Goal: Information Seeking & Learning: Learn about a topic

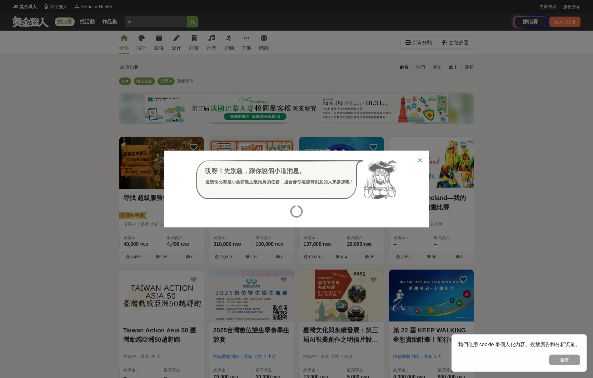
click at [420, 161] on icon at bounding box center [420, 160] width 5 height 6
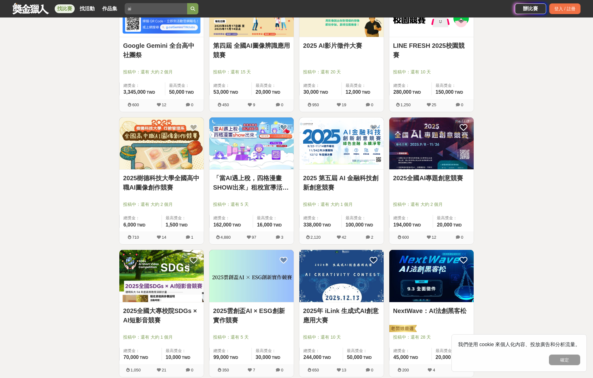
scroll to position [641, 0]
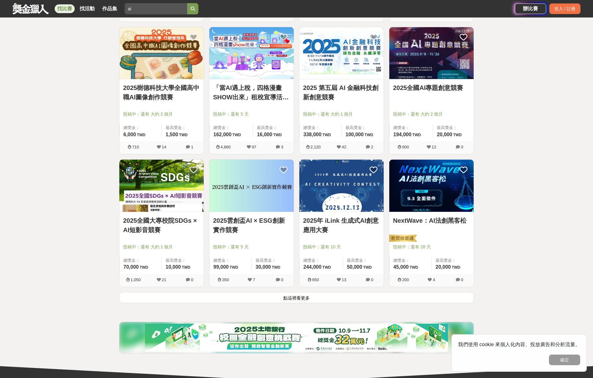
click at [361, 66] on img at bounding box center [341, 53] width 84 height 52
click at [438, 62] on img at bounding box center [432, 53] width 84 height 52
click at [183, 178] on img at bounding box center [161, 186] width 84 height 52
click at [273, 188] on img at bounding box center [251, 186] width 84 height 52
click at [344, 198] on img at bounding box center [341, 186] width 84 height 52
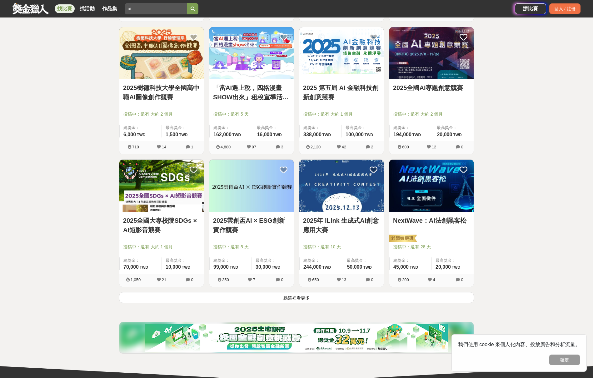
click at [451, 189] on img at bounding box center [432, 186] width 84 height 52
click at [332, 296] on button "點這裡看更多" at bounding box center [296, 297] width 355 height 11
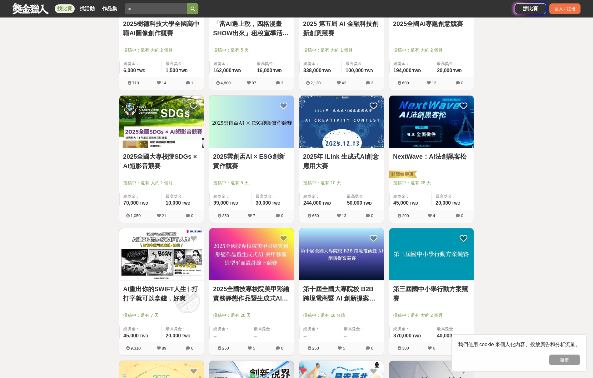
scroll to position [719, 0]
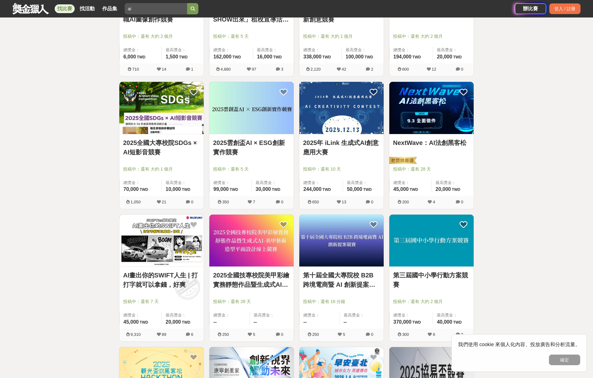
click at [173, 233] on img at bounding box center [161, 241] width 84 height 52
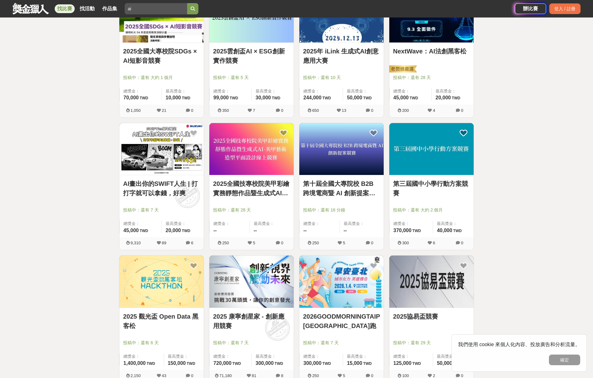
scroll to position [823, 0]
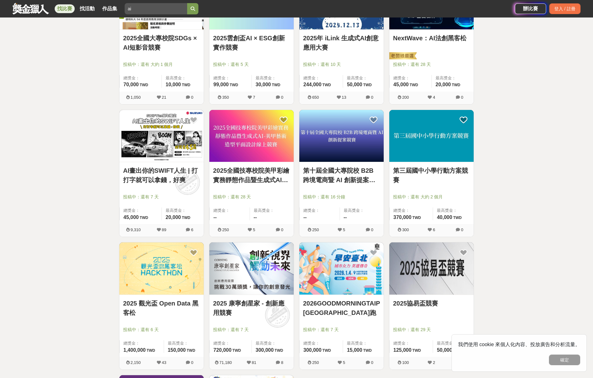
click at [180, 268] on img at bounding box center [161, 269] width 84 height 52
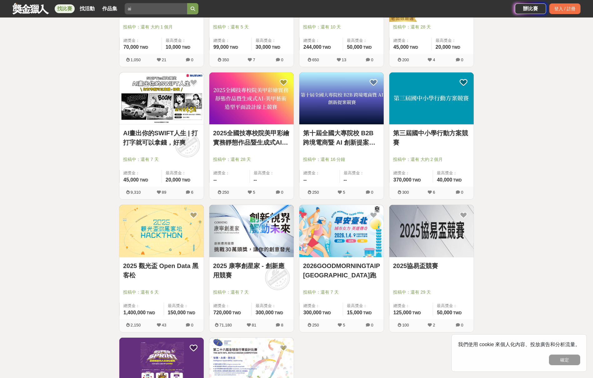
scroll to position [870, 0]
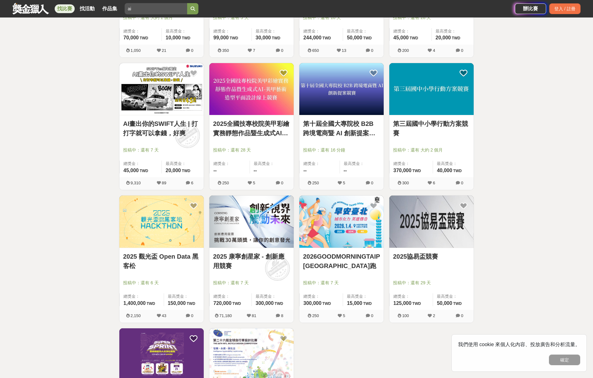
click at [272, 207] on img at bounding box center [251, 222] width 84 height 52
click at [347, 231] on img at bounding box center [341, 222] width 84 height 52
click at [429, 240] on img at bounding box center [432, 222] width 84 height 52
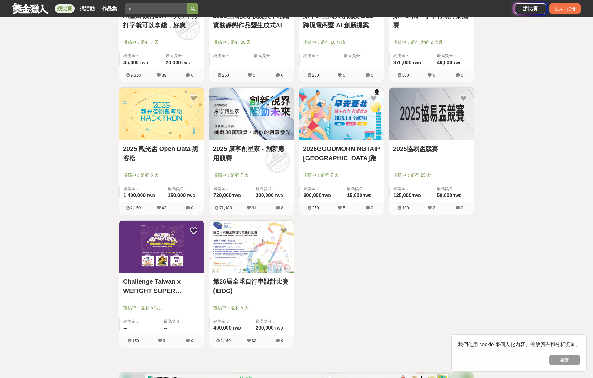
scroll to position [1019, 0]
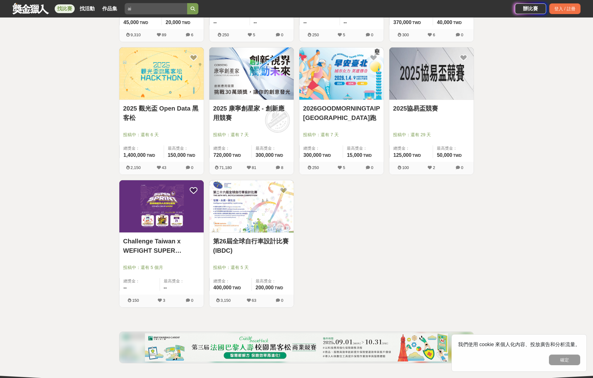
click at [171, 219] on img at bounding box center [161, 206] width 84 height 52
click at [253, 221] on img at bounding box center [251, 206] width 84 height 52
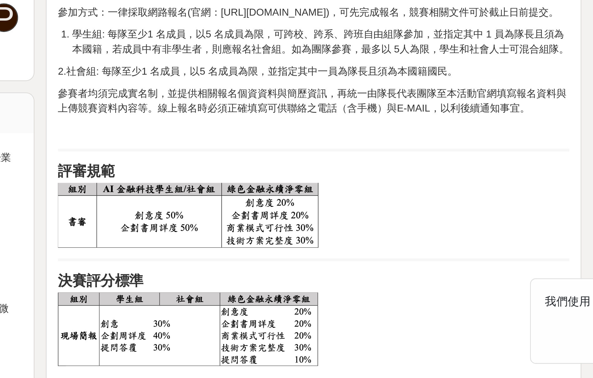
scroll to position [271, 0]
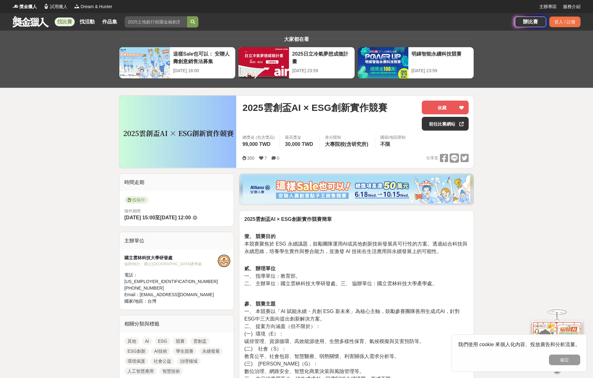
drag, startPoint x: 522, startPoint y: 174, endPoint x: 495, endPoint y: 162, distance: 29.8
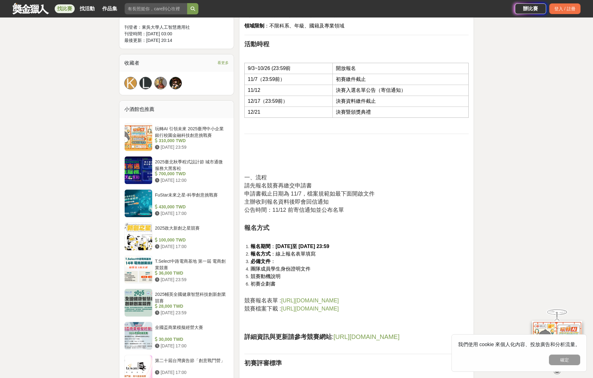
scroll to position [417, 0]
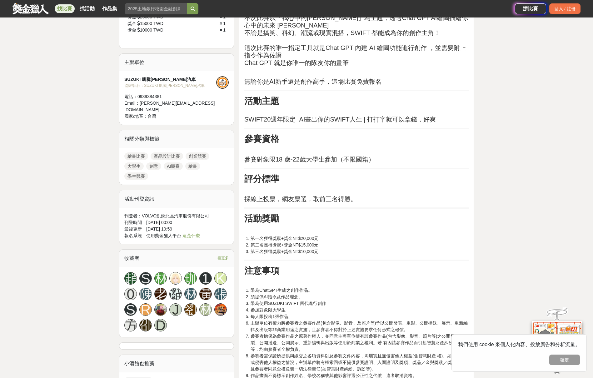
scroll to position [310, 0]
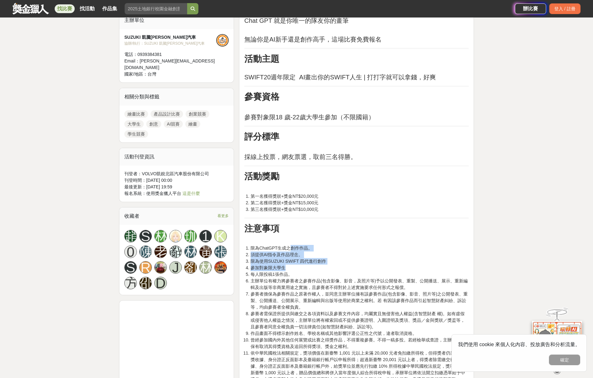
drag, startPoint x: 291, startPoint y: 247, endPoint x: 304, endPoint y: 268, distance: 23.9
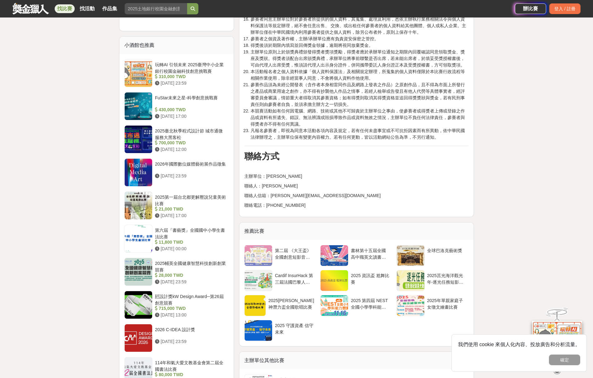
scroll to position [846, 0]
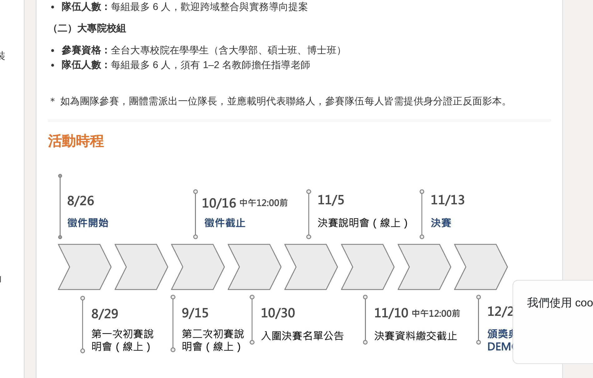
scroll to position [470, 0]
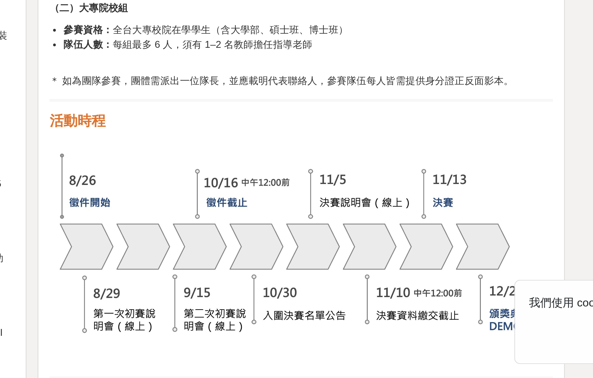
click at [244, 269] on p at bounding box center [356, 316] width 224 height 95
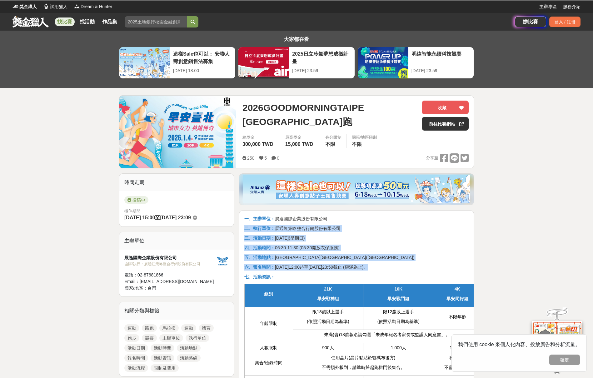
drag, startPoint x: 335, startPoint y: 240, endPoint x: 372, endPoint y: 266, distance: 45.2
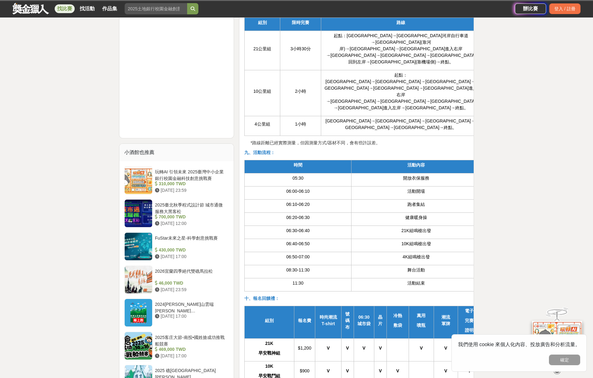
scroll to position [581, 0]
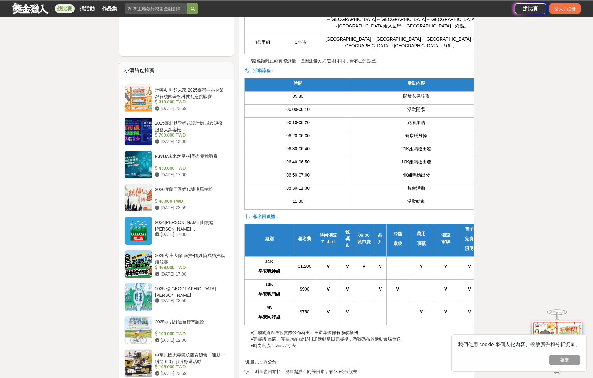
click at [372, 279] on td at bounding box center [364, 290] width 20 height 23
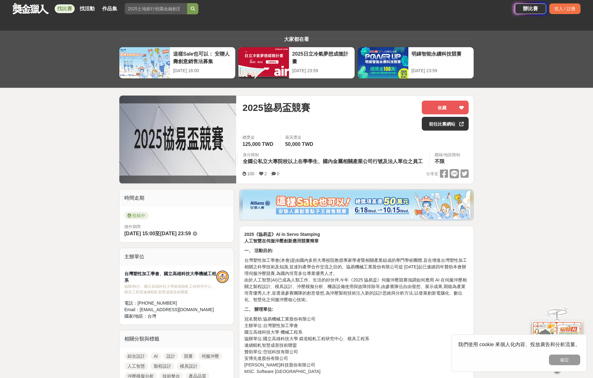
scroll to position [342, 0]
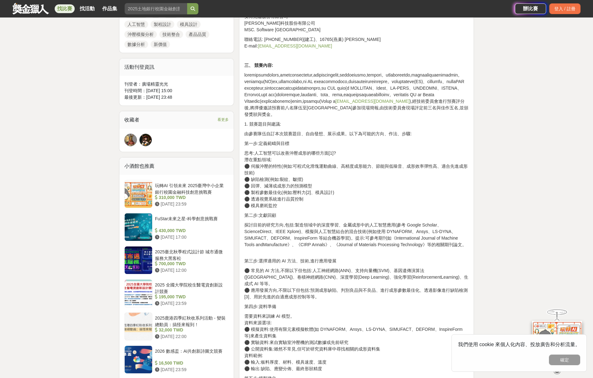
click at [465, 239] on p "探討目前的研究方向,包括:製造領域中的深度學習、金屬成形中的人工智慧應用(參考 Google Scholar、ScienceDirect、IEEE Xplor…" at bounding box center [356, 235] width 224 height 26
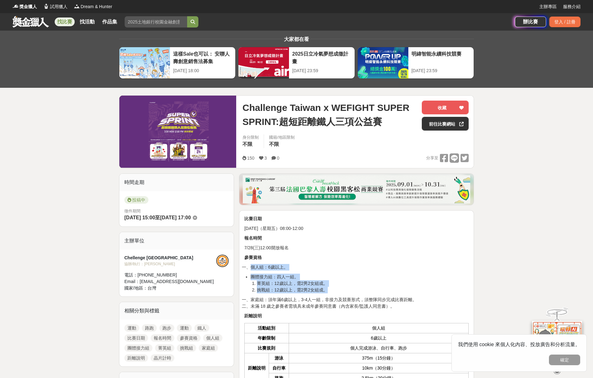
drag, startPoint x: 287, startPoint y: 255, endPoint x: 337, endPoint y: 289, distance: 60.3
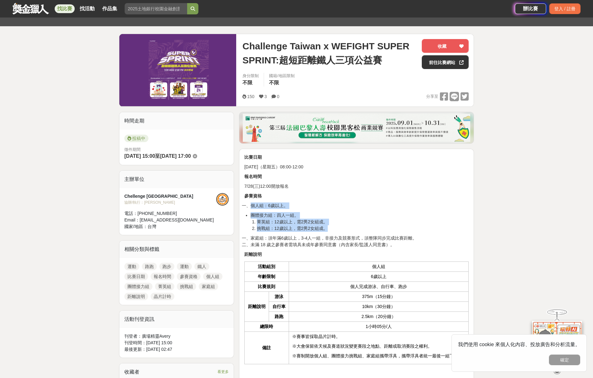
scroll to position [68, 0]
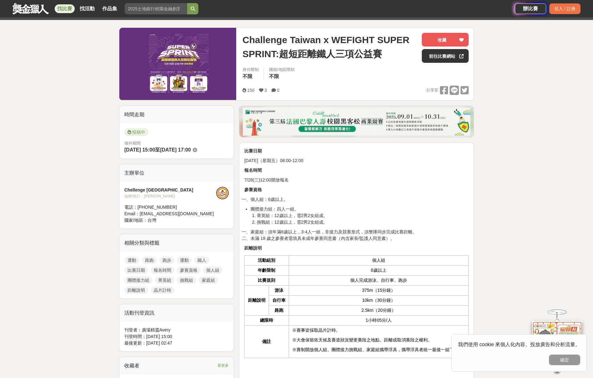
click at [337, 289] on td "375m（15分鐘）" at bounding box center [379, 291] width 180 height 10
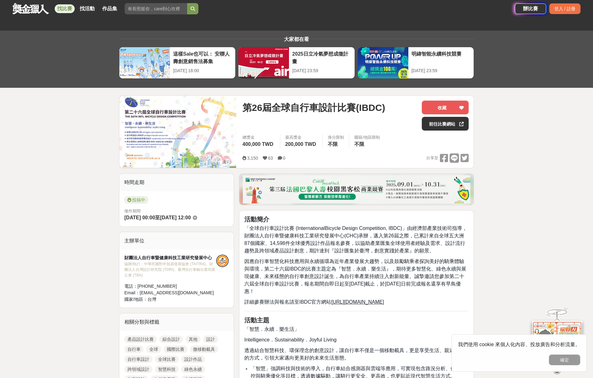
scroll to position [78, 0]
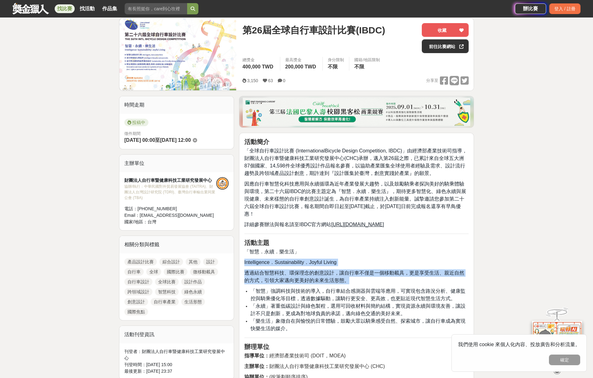
drag, startPoint x: 317, startPoint y: 254, endPoint x: 358, endPoint y: 284, distance: 51.2
click at [358, 284] on div "活動簡介 「全球自行車設計比賽 (InternationalBicycle Design Competition, IBDC)」由經濟部產業技術司指導，財團法…" at bounding box center [356, 324] width 224 height 373
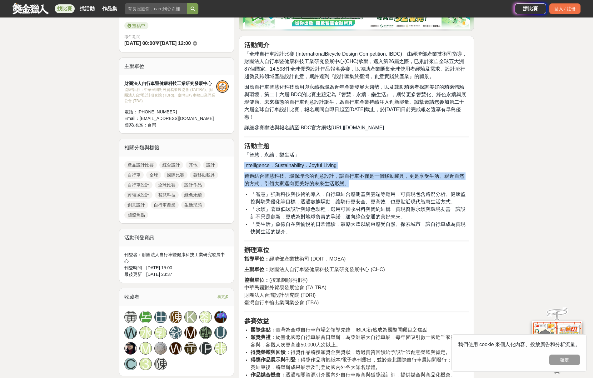
scroll to position [172, 0]
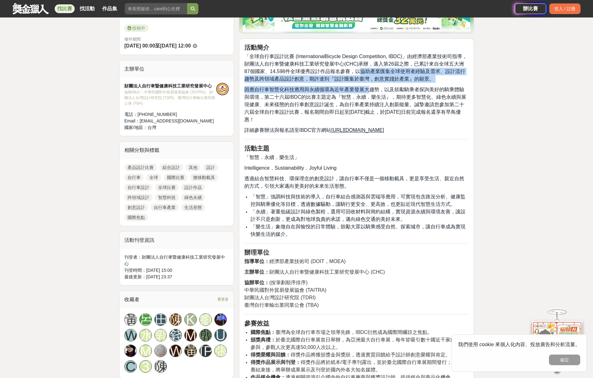
drag, startPoint x: 360, startPoint y: 67, endPoint x: 369, endPoint y: 86, distance: 21.3
click at [369, 86] on div "活動簡介 「全球自行車設計比賽 (InternationalBicycle Design Competition, IBDC)」由經濟部產業技術司指導，財團法…" at bounding box center [356, 230] width 224 height 373
click at [355, 130] on u "http://ibdc.tbnet.org.tw" at bounding box center [357, 130] width 53 height 5
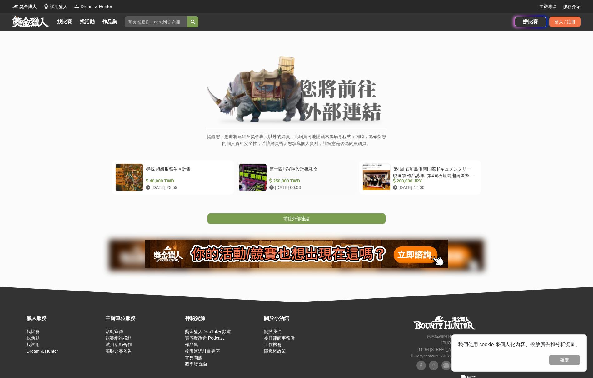
click at [304, 168] on div "第十四屆光陽設計挑戰盃" at bounding box center [310, 172] width 82 height 12
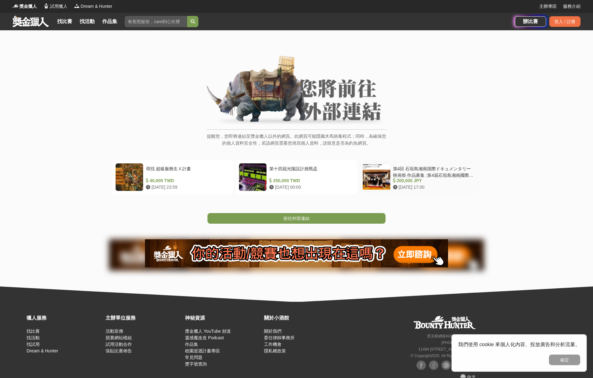
click at [386, 175] on div at bounding box center [377, 178] width 28 height 28
click at [181, 167] on div "尋找 超級服務生Ｘ計畫" at bounding box center [187, 171] width 82 height 12
click at [287, 217] on span "前往外部連結" at bounding box center [297, 218] width 26 height 5
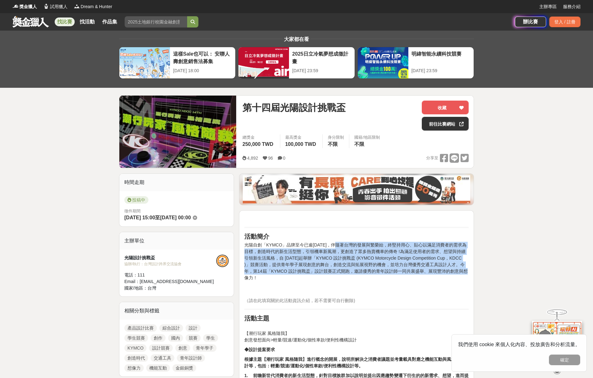
drag, startPoint x: 355, startPoint y: 255, endPoint x: 375, endPoint y: 274, distance: 27.2
click at [375, 274] on p "光陽自創「KYMCO」品牌至今已逾57年，伴隨著台灣的發展與繁榮始，終堅持用心、貼心以滿足消費者的需求為目標，創造時代的新生活型態，引領機車新風潮，更創造了眾…" at bounding box center [356, 268] width 224 height 53
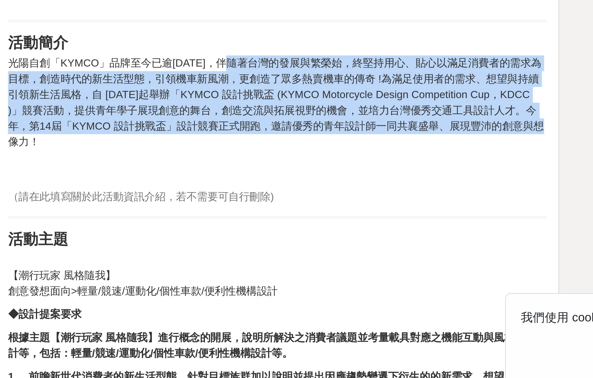
scroll to position [33, 0]
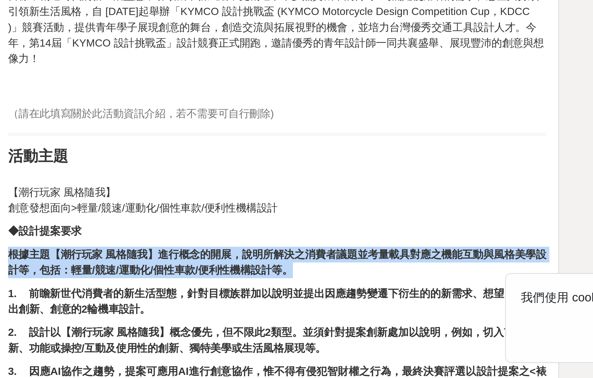
drag, startPoint x: 149, startPoint y: 99, endPoint x: 153, endPoint y: 115, distance: 15.9
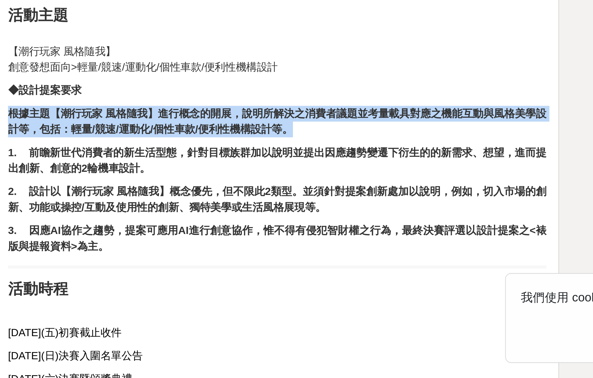
scroll to position [99, 0]
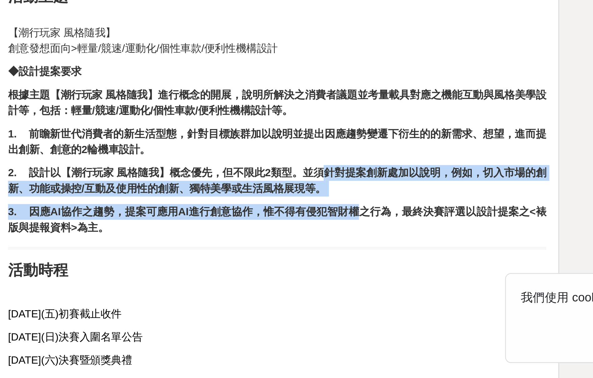
drag, startPoint x: 145, startPoint y: 80, endPoint x: 156, endPoint y: 87, distance: 13.0
click at [244, 116] on div "活動簡介 光陽自創「KYMCO」品牌至今已逾57年，伴隨著台灣的發展與繁榮始，終堅持用心、貼心以滿足消費者的需求為目標，創造時代的新生活型態，引領機車新風潮，…" at bounding box center [356, 321] width 224 height 411
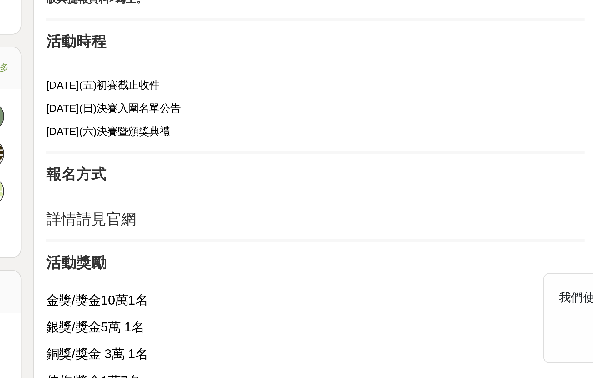
scroll to position [206, 0]
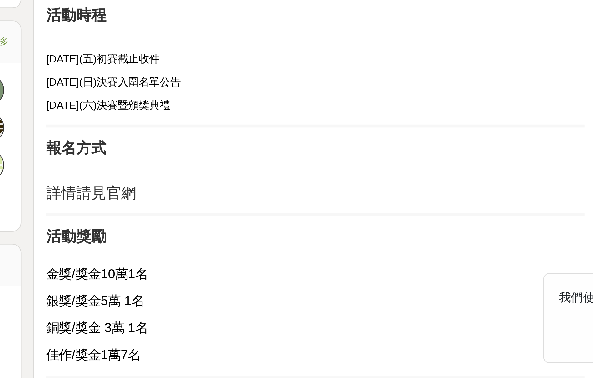
click at [244, 297] on h2 "詳情請見官網" at bounding box center [356, 301] width 224 height 8
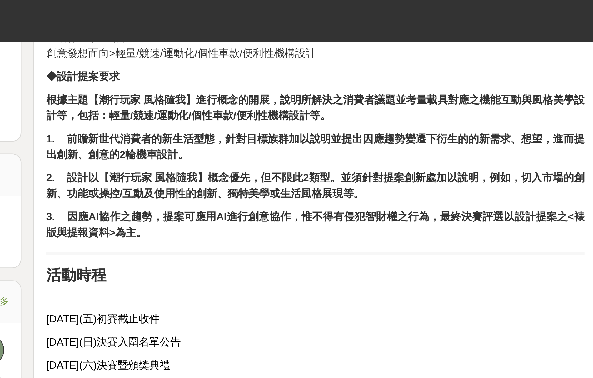
scroll to position [312, 0]
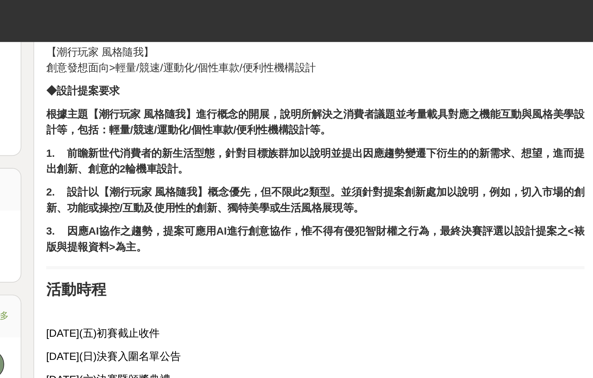
click at [244, 63] on strong "1. 前瞻新世代消費者的新生活型態，針對目標族群加以說明並提出因應趨勢變遷下衍生的的新需求、想望，進而提出創新、創意的2輪機車設計。" at bounding box center [356, 67] width 224 height 12
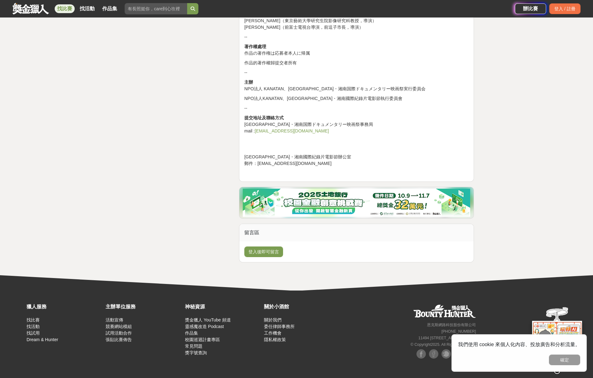
scroll to position [927, 0]
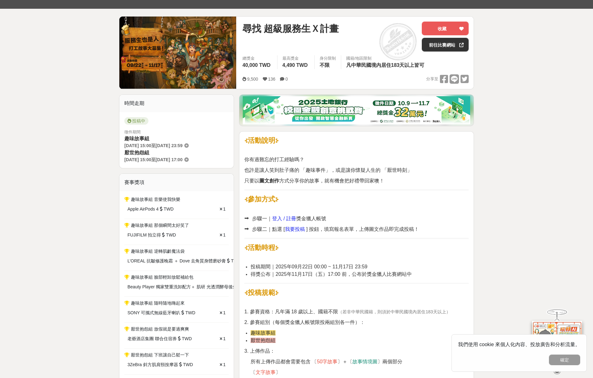
scroll to position [159, 0]
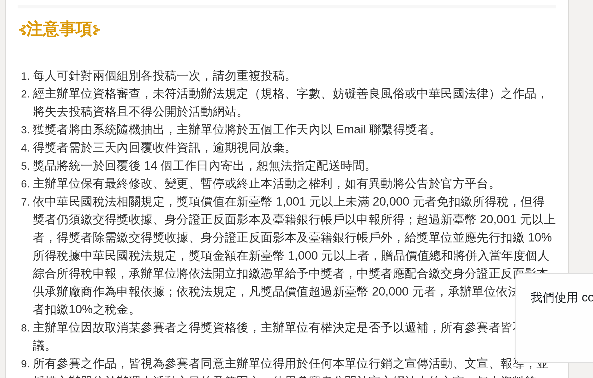
scroll to position [514, 0]
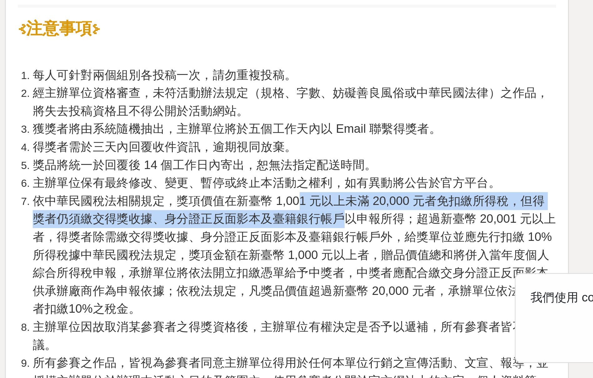
click at [251, 302] on span "依中華民國稅法相關規定，獎項價值在新臺幣 1,001 元以上未滿 20,000 元者免扣繳所得稅，但得獎者仍須繳交得獎收據、身分證正反面影本及臺籍銀行帳戶以申…" at bounding box center [360, 327] width 218 height 50
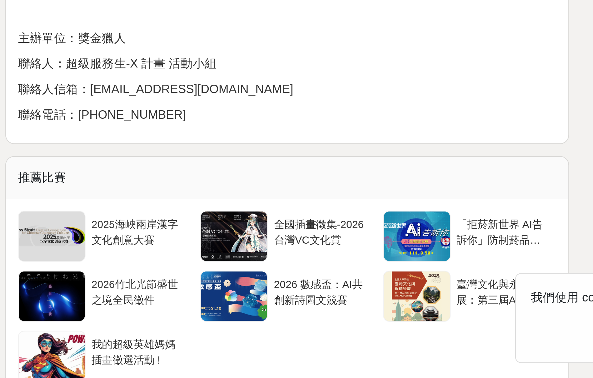
scroll to position [936, 0]
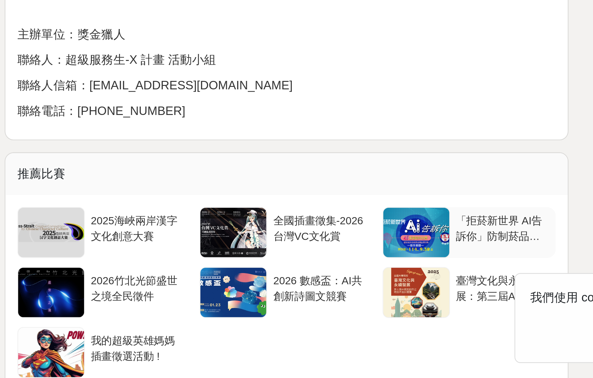
click at [397, 307] on div at bounding box center [411, 317] width 28 height 21
click at [321, 332] on div at bounding box center [335, 342] width 28 height 21
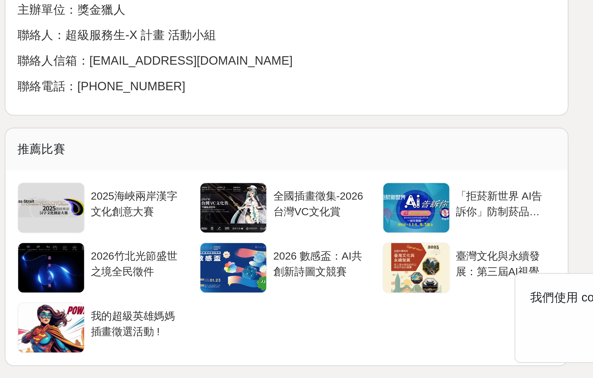
scroll to position [950, 0]
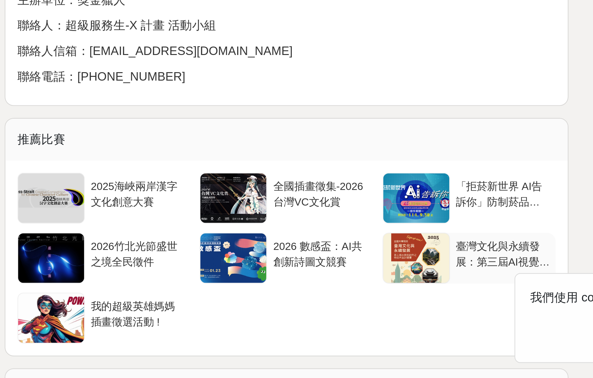
click at [397, 318] on div at bounding box center [411, 328] width 28 height 21
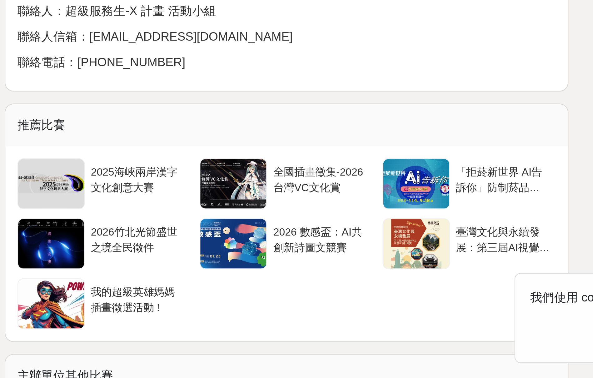
scroll to position [957, 0]
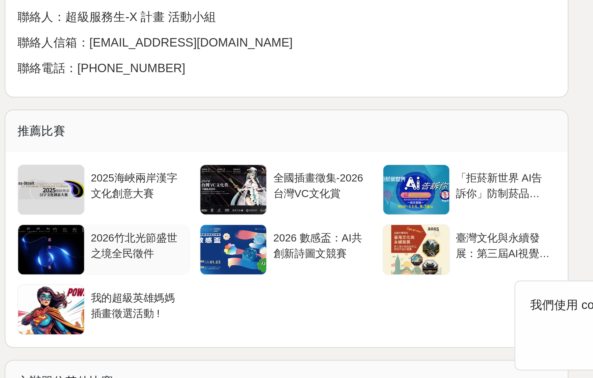
click at [275, 314] on div "2026竹北光節盛世之境全民徵件" at bounding box center [294, 320] width 39 height 12
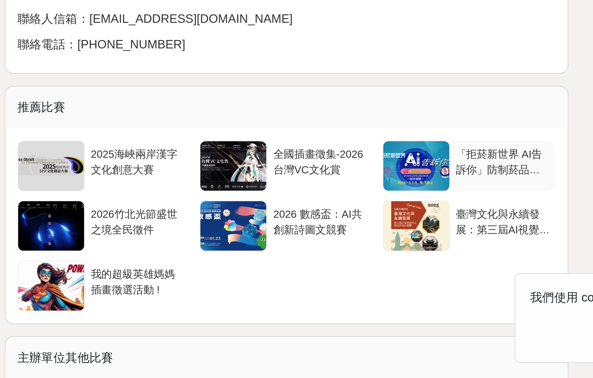
scroll to position [964, 0]
click at [275, 332] on div "我的超級英雄媽媽 插畫徵選活動 !" at bounding box center [294, 338] width 39 height 12
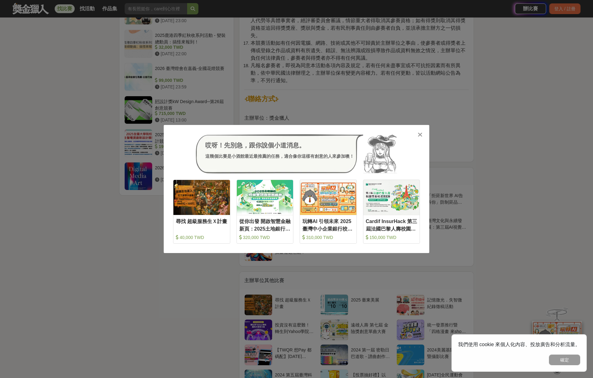
scroll to position [883, 0]
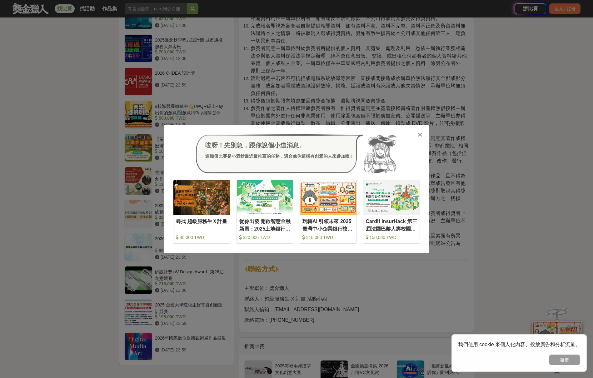
click at [421, 136] on icon at bounding box center [420, 135] width 5 height 6
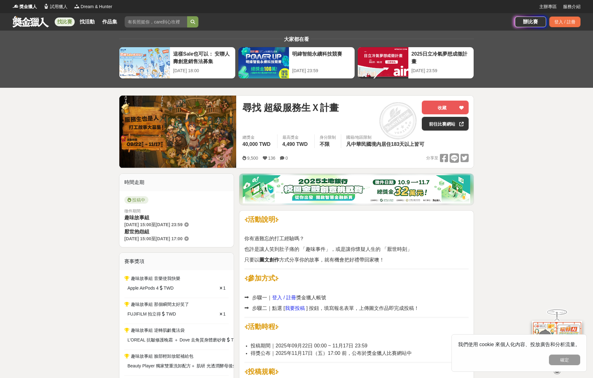
scroll to position [0, 0]
click at [449, 252] on p "也許是讓人笑到肚子痛的 「趣味事件」，或是讓你懷疑人生的 「厭世時刻」" at bounding box center [356, 250] width 224 height 8
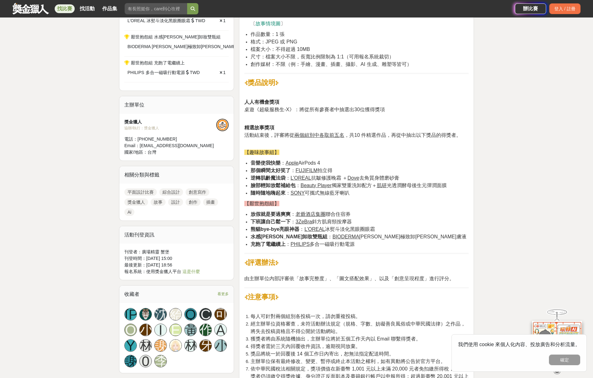
scroll to position [480, 0]
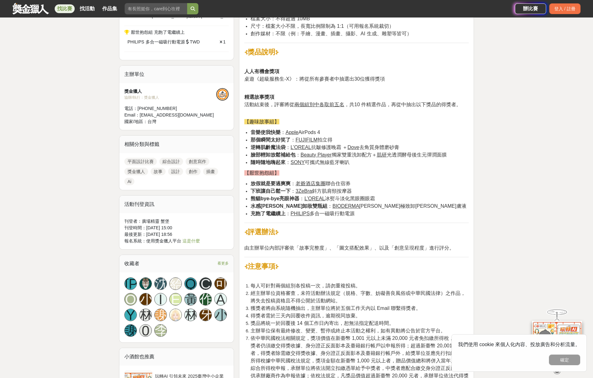
click at [145, 161] on link "平面設計比賽" at bounding box center [140, 162] width 33 height 8
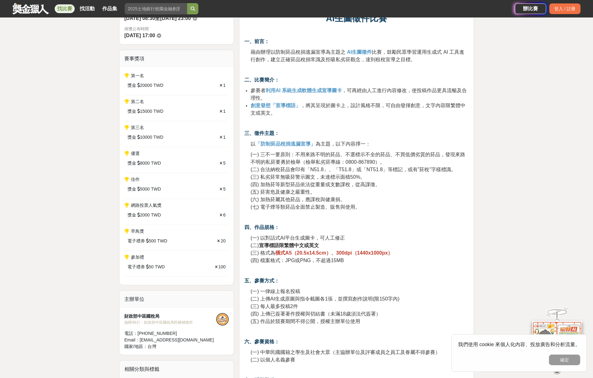
scroll to position [261, 0]
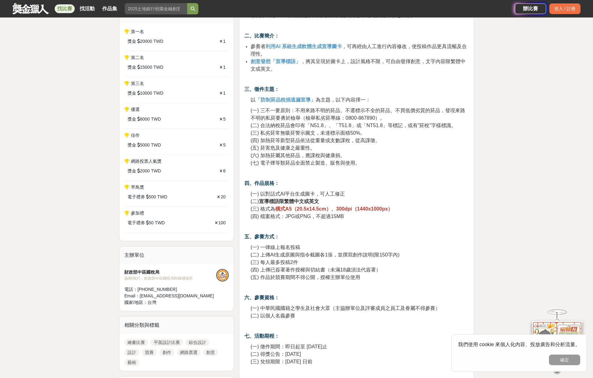
click at [415, 149] on p "(一) 三不一要原則：不用來路不明的菸品、不選標示不全的菸品、不買低價劣質的菸品，發現來路不明的私菸要勇於檢舉（檢舉私劣菸專線：0800-867890）。 (…" at bounding box center [360, 137] width 218 height 60
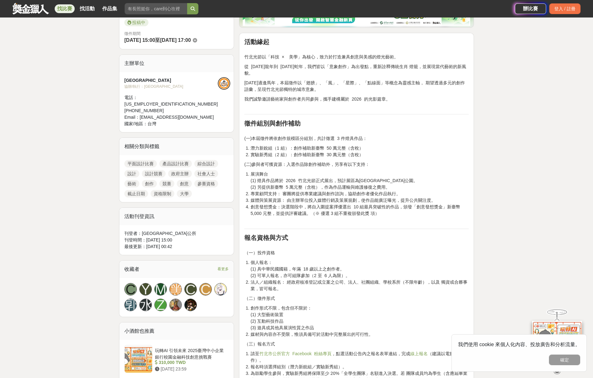
scroll to position [178, 0]
drag, startPoint x: 322, startPoint y: 54, endPoint x: 331, endPoint y: 85, distance: 32.4
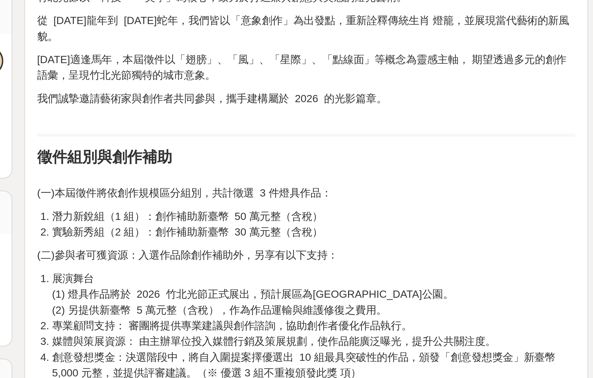
click at [244, 233] on p "(一)本屆徵件將依創作規模區分組別，共計徵選 3 件燈具作品：" at bounding box center [356, 239] width 224 height 13
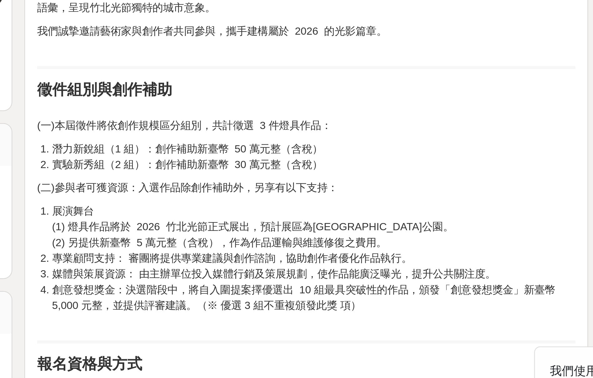
click at [244, 265] on p "(二)參與者可獲資源：入選作品除創作補助外，另享有以下支持：" at bounding box center [356, 268] width 224 height 7
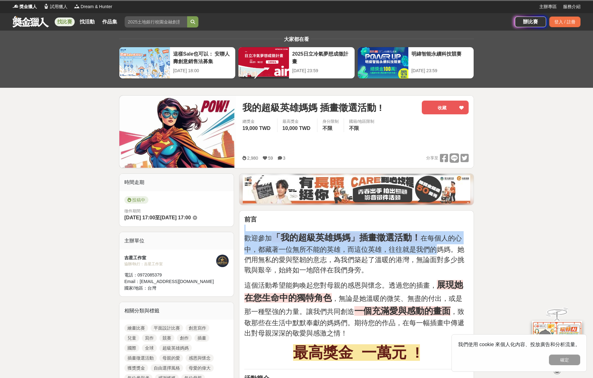
drag, startPoint x: 406, startPoint y: 226, endPoint x: 436, endPoint y: 250, distance: 38.5
click at [436, 250] on p "歡迎參加 「我的超級英雄媽媽」插畫徵選活動！ 在每個人的心中，都藏著一位無所不能的英雄，而這位英雄，往往就是我們的媽媽。她們用無私的愛與堅韌的意志，為我們築起…" at bounding box center [356, 250] width 224 height 51
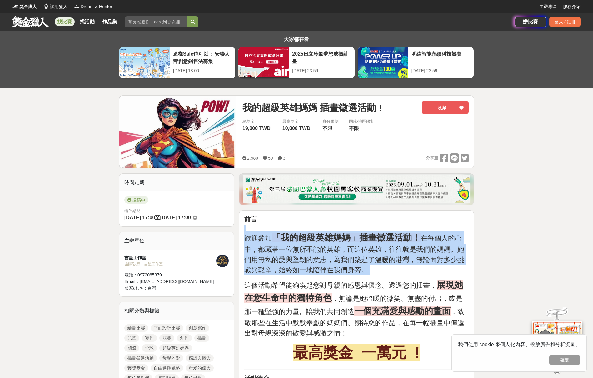
drag, startPoint x: 424, startPoint y: 237, endPoint x: 453, endPoint y: 271, distance: 44.6
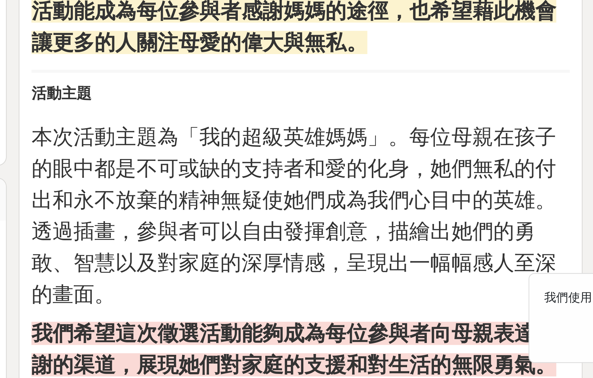
scroll to position [361, 0]
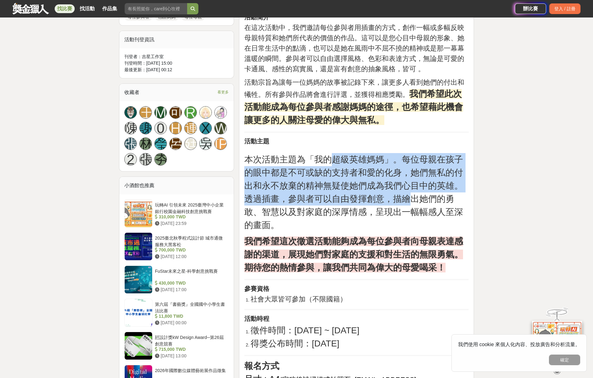
drag, startPoint x: 337, startPoint y: 156, endPoint x: 403, endPoint y: 202, distance: 80.4
click at [419, 208] on span "本次活動主題為「我的超級英雄媽媽」。每位母親在孩子的眼中都是不可或缺的支持者和愛的化身，她們無私的付出和永不放棄的精神無疑使她們成為我們心目中的英雄。透過插畫…" at bounding box center [353, 192] width 219 height 75
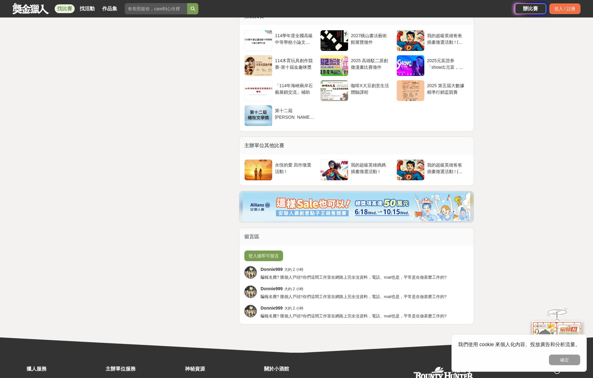
scroll to position [1351, 0]
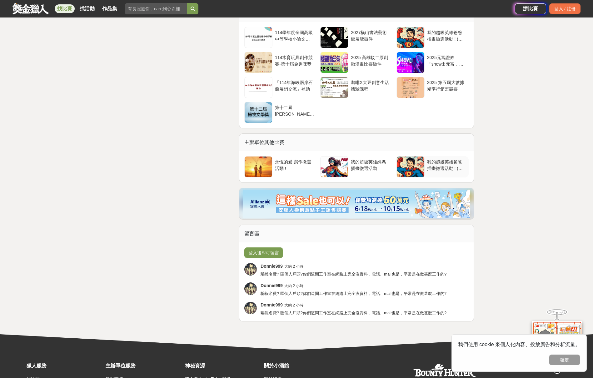
click at [408, 157] on div at bounding box center [411, 167] width 28 height 21
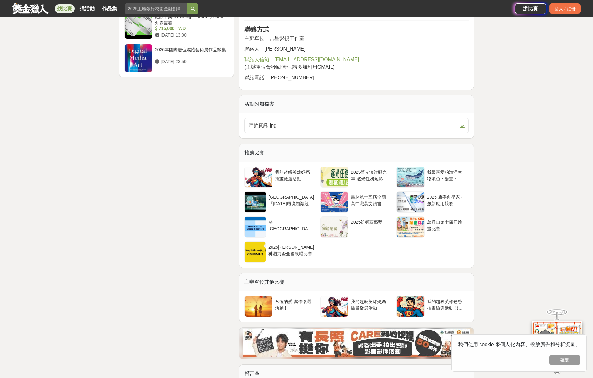
scroll to position [861, 0]
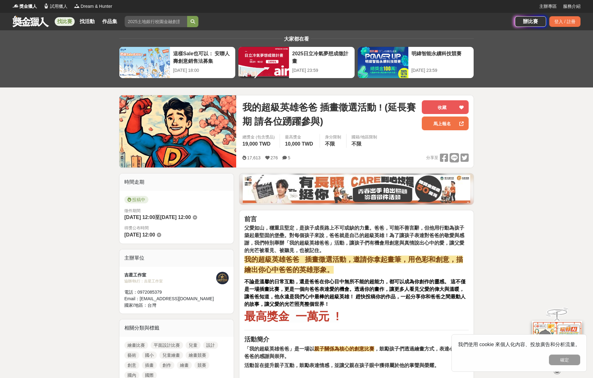
scroll to position [3, 0]
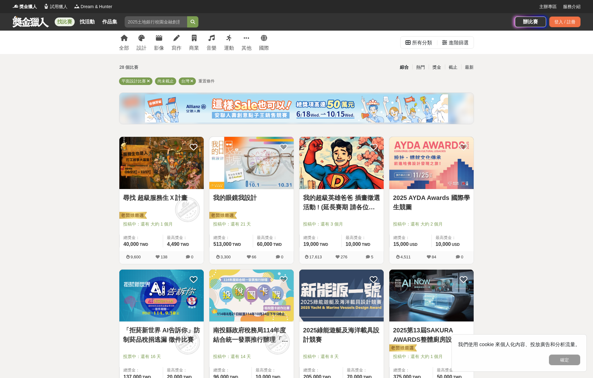
click at [245, 167] on img at bounding box center [251, 163] width 84 height 52
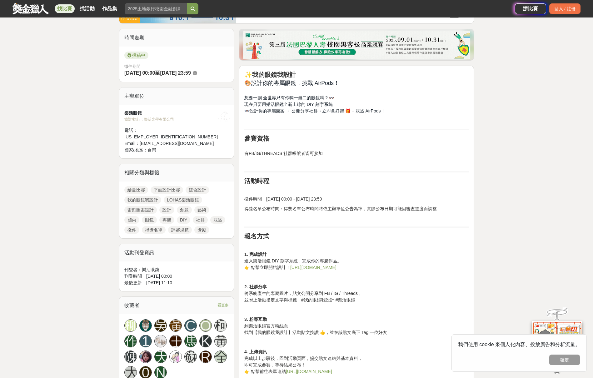
scroll to position [145, 0]
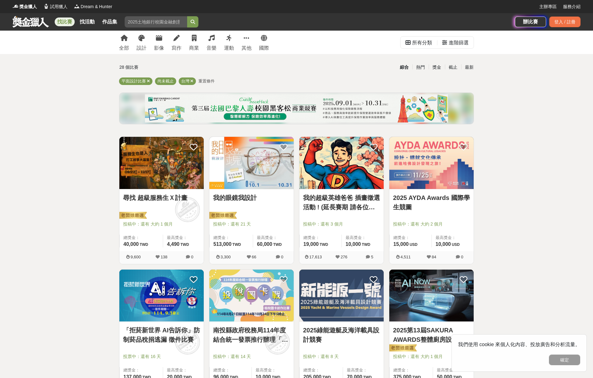
scroll to position [62, 0]
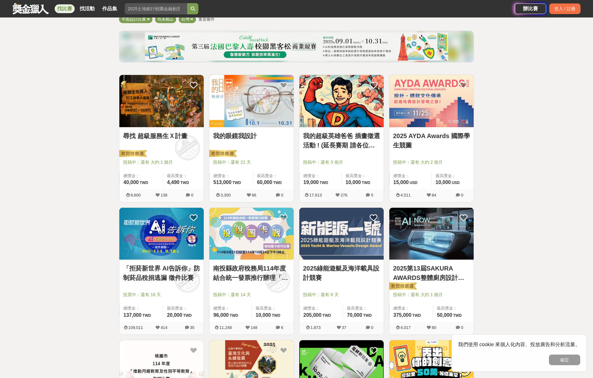
click at [276, 232] on img at bounding box center [251, 234] width 84 height 52
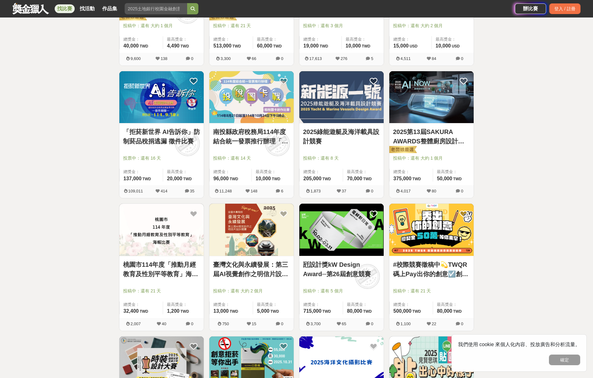
scroll to position [222, 0]
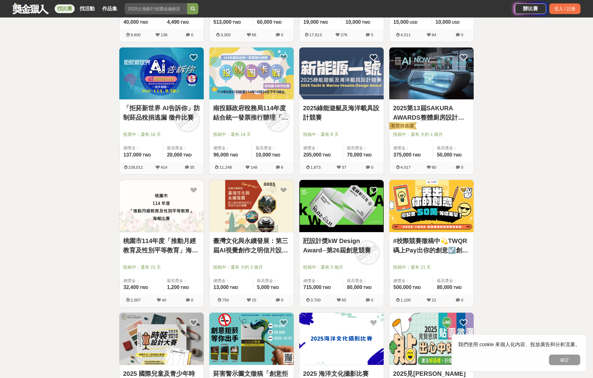
click at [447, 199] on img at bounding box center [432, 206] width 84 height 52
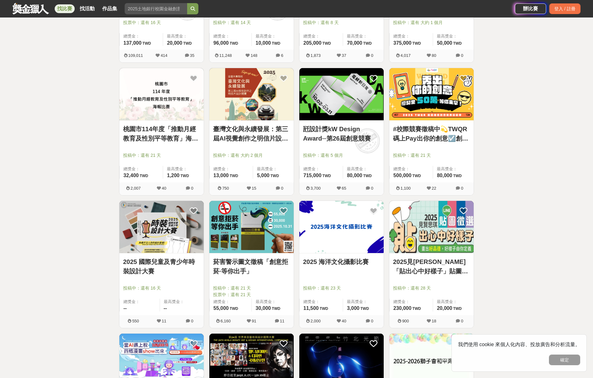
click at [239, 232] on img at bounding box center [251, 227] width 84 height 52
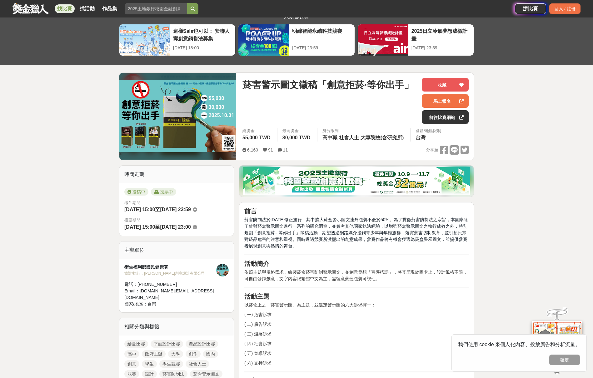
drag, startPoint x: 315, startPoint y: 218, endPoint x: 322, endPoint y: 248, distance: 30.2
click at [322, 248] on p "菸害防制法於[DATE]修正施行，其中擴大菸盒警示圖文達外包裝不低於50%。為了貫徹菸害防制法之宗旨，本團隊除了針對菸盒警示圖文進行一系列的研究調查，並參考其…" at bounding box center [356, 233] width 224 height 33
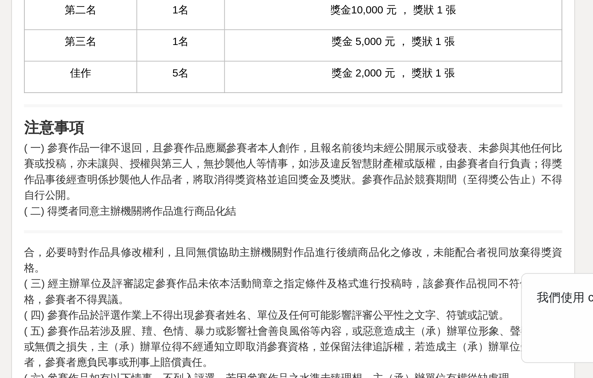
scroll to position [476, 0]
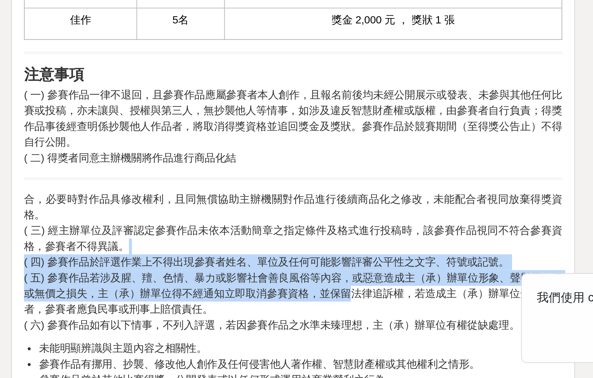
drag, startPoint x: 130, startPoint y: 104, endPoint x: 144, endPoint y: 111, distance: 16.4
click at [244, 300] on p "合，必要時對作品具修改權利，且同無償協助主辦機關對作品進行後續商品化之修改，未能配合者視同放棄得獎資格。 ( 三) 經主辦單位及評審認定參賽作品未依本活動簡章…" at bounding box center [356, 329] width 224 height 59
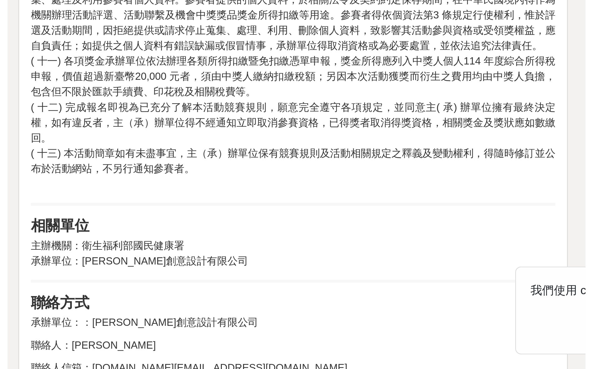
scroll to position [860, 0]
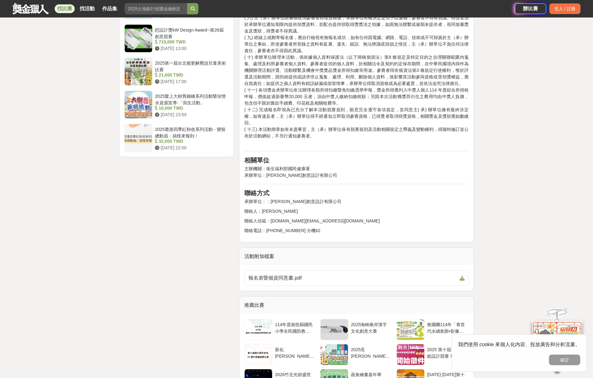
click at [497, 194] on div "大家都在看 這樣Sale也可以： 安聯人壽創意銷售法募集 [DATE] 18:00 明緯智能永續科技競賽 [DATE] 23:59 2025日立冷氣夢想成徵計…" at bounding box center [296, 3] width 593 height 1666
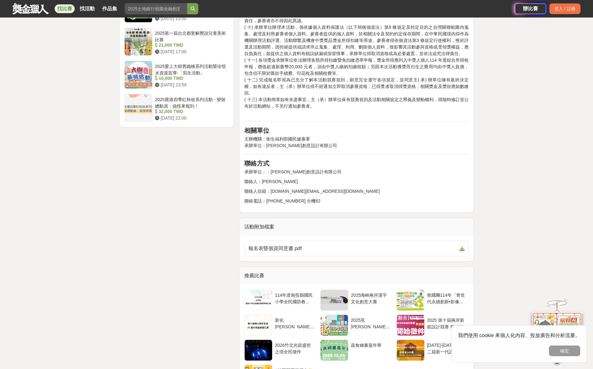
scroll to position [129, 0]
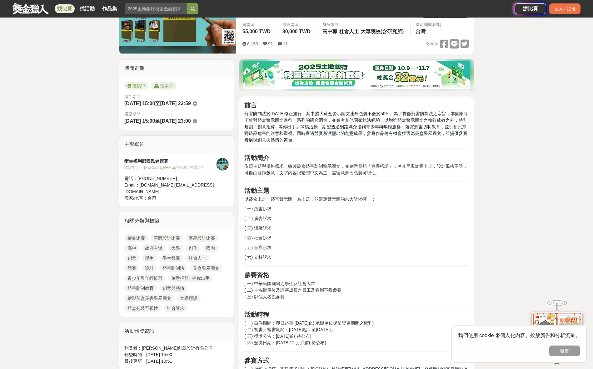
click at [288, 127] on span "菸害防制法於[DATE]修正施行，其中擴大菸盒警示圖文達外包裝不低於50%。為了貫徹菸害防制法之宗旨，本團隊除了針對菸盒警示圖文進行一系列的研究調查，並參考其…" at bounding box center [356, 126] width 224 height 31
drag, startPoint x: 284, startPoint y: 115, endPoint x: 316, endPoint y: 142, distance: 41.9
click at [316, 142] on p "菸害防制法於[DATE]修正施行，其中擴大菸盒警示圖文達外包裝不低於50%。為了貫徹菸害防制法之宗旨，本團隊除了針對菸盒警示圖文進行一系列的研究調查，並參考其…" at bounding box center [356, 126] width 224 height 33
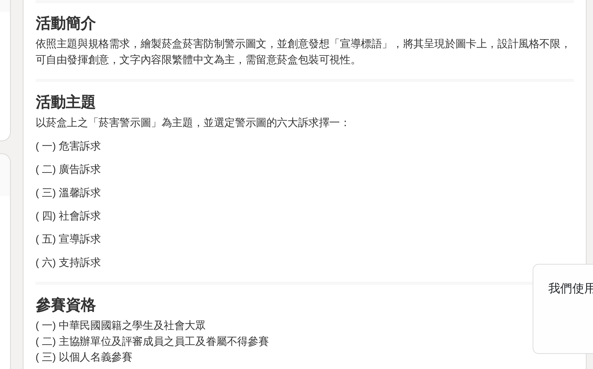
scroll to position [93, 0]
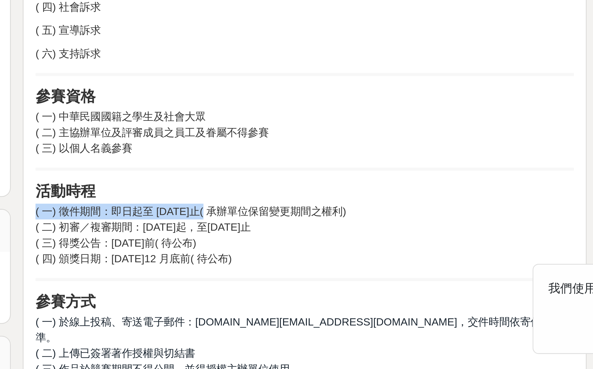
click at [244, 300] on p "( 一) 徵件期間：即日起至 [DATE]止( 承辦單位保留變更期間之權利) ( 二) 初審／複審期間：[DATE]起，至[DATE]止 ( 三) 得獎公告：…" at bounding box center [356, 313] width 224 height 26
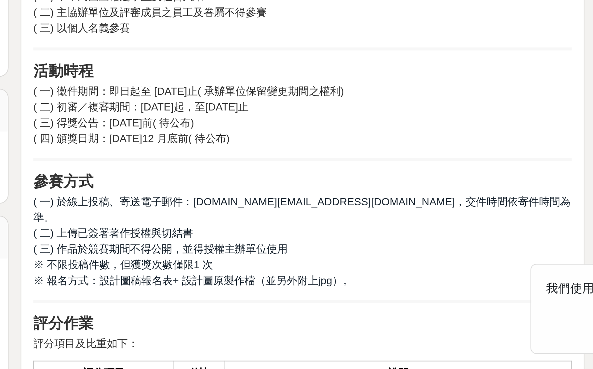
scroll to position [204, 0]
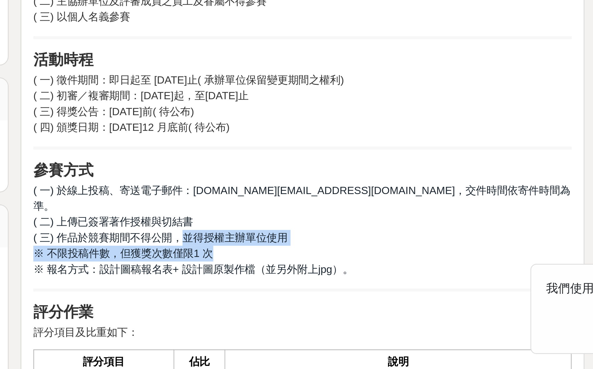
drag, startPoint x: 107, startPoint y: 97, endPoint x: 115, endPoint y: 98, distance: 8.0
click at [244, 291] on p "( 一) 於線上投稿、寄送電子郵件：[DOMAIN_NAME][EMAIL_ADDRESS][DOMAIN_NAME]，交件時間依寄件時間為準。 ( 二) 上…" at bounding box center [356, 310] width 224 height 39
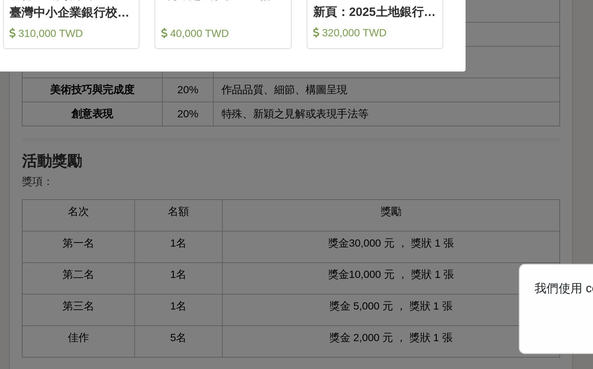
scroll to position [391, 0]
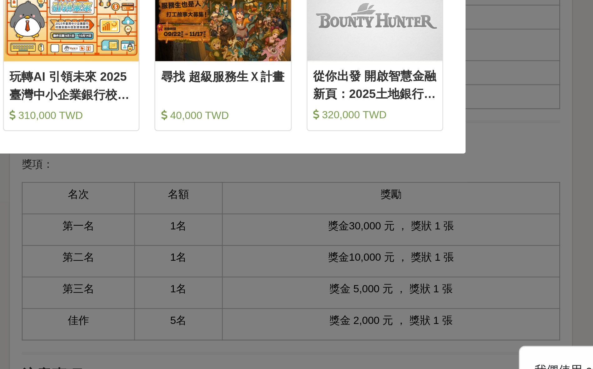
click at [115, 98] on div "哎呀！先別急，跟你說個小道消息。 這幾個比賽是小酒館最近最推薦的任務，適合像你這樣有創意的人來參加噢！ 收藏 Cardif InsurHack 第三屆法國巴黎…" at bounding box center [296, 184] width 593 height 369
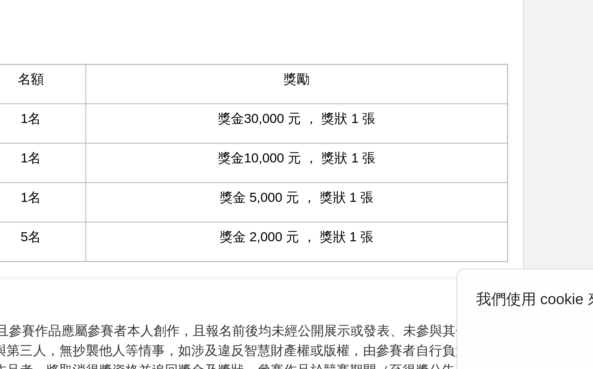
scroll to position [535, 0]
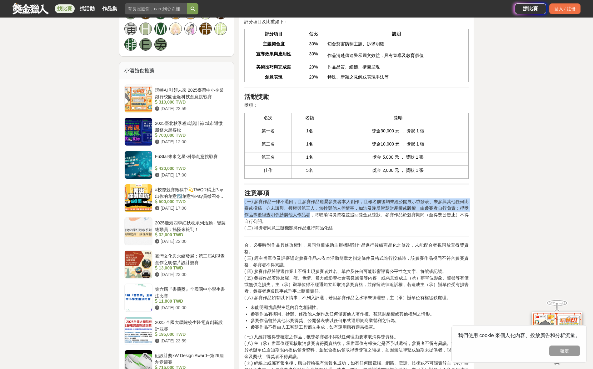
drag, startPoint x: 289, startPoint y: 189, endPoint x: 310, endPoint y: 204, distance: 26.3
click at [310, 204] on div "前言 菸害防制法於[DATE]修正施行，其中擴大菸盒警示圖文達外包裝不低於50%。為了貫徹菸害防制法之宗旨，本團隊除了針對菸盒警示圖文進行一系列的研究調查，並…" at bounding box center [356, 127] width 224 height 864
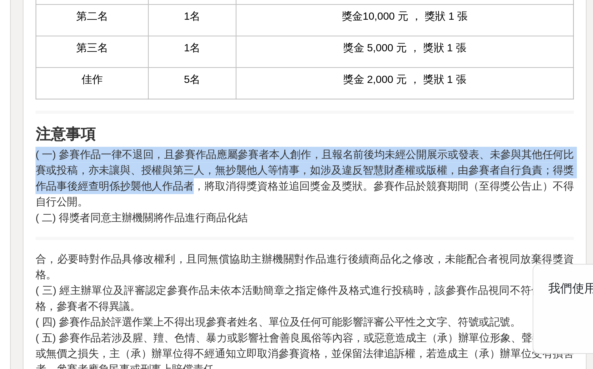
scroll to position [458, 0]
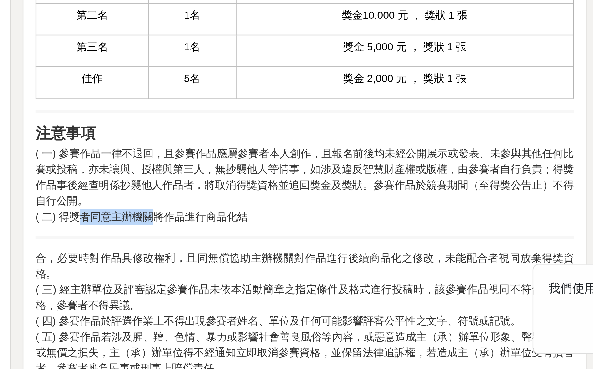
drag, startPoint x: 35, startPoint y: 82, endPoint x: 66, endPoint y: 83, distance: 30.7
click at [244, 276] on p "( 一) 參賽作品一律不退回，且參賽作品應屬參賽者本人創作，且報名前後均未經公開展示或發表、未參與其他任何比賽或投稿，亦未讓與、授權與第三人，無抄襲他人等情事…" at bounding box center [356, 292] width 224 height 33
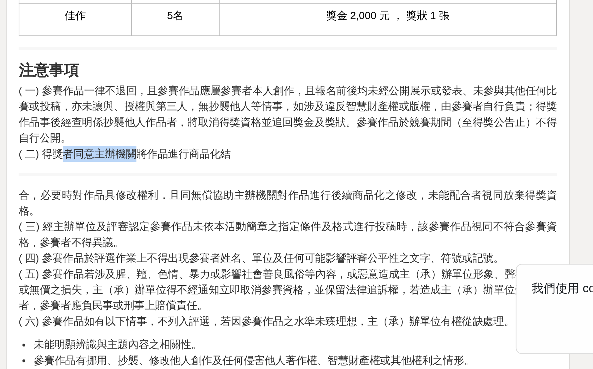
scroll to position [495, 0]
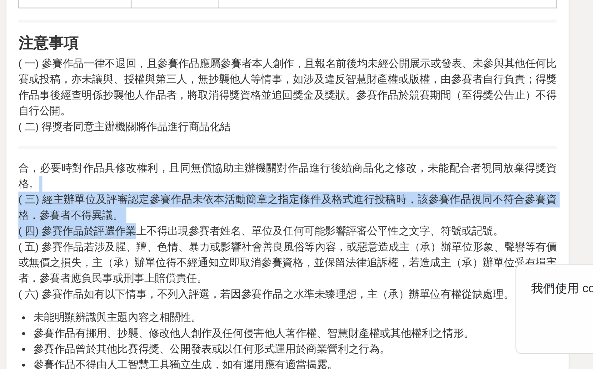
drag, startPoint x: 32, startPoint y: 71, endPoint x: 56, endPoint y: 88, distance: 29.1
click at [244, 282] on p "合，必要時對作品具修改權利，且同無償協助主辦機關對作品進行後續商品化之修改，未能配合者視同放棄得獎資格。 ( 三) 經主辦單位及評審認定參賽作品未依本活動簡章…" at bounding box center [356, 311] width 224 height 59
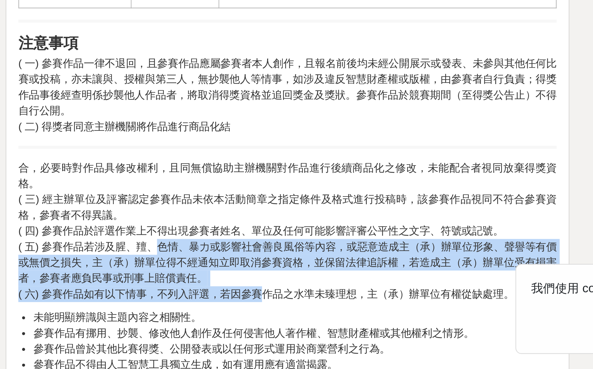
drag, startPoint x: 86, startPoint y: 101, endPoint x: 111, endPoint y: 117, distance: 29.9
click at [244, 282] on p "合，必要時對作品具修改權利，且同無償協助主辦機關對作品進行後續商品化之修改，未能配合者視同放棄得獎資格。 ( 三) 經主辦單位及評審認定參賽作品未依本活動簡章…" at bounding box center [356, 311] width 224 height 59
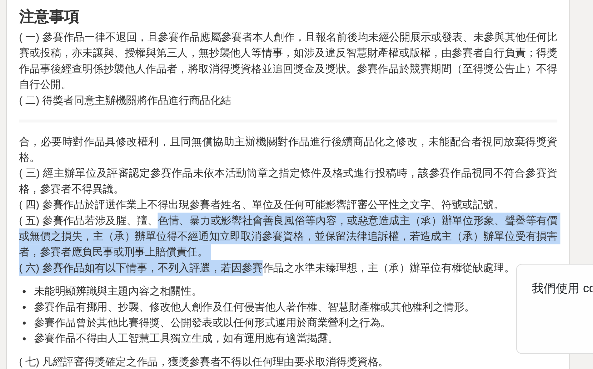
scroll to position [507, 0]
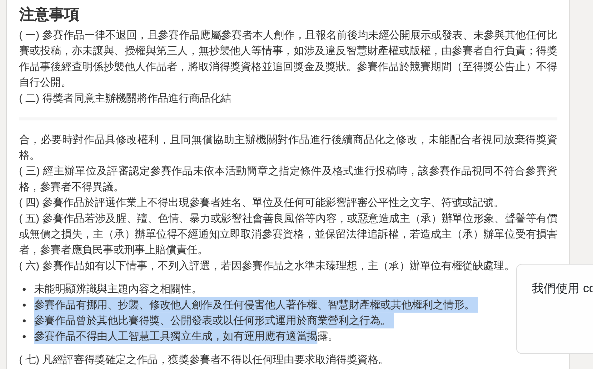
drag, startPoint x: 104, startPoint y: 118, endPoint x: 132, endPoint y: 132, distance: 31.2
click at [244, 332] on ul "未能明顯辨識與主題內容之相關性。 參賽作品有挪用、抄襲、修改他人創作及任何侵害他人著作權、智慧財產權或其他權利之情形。 參賽作品曾於其他比賽得獎、公開發表或以…" at bounding box center [356, 345] width 224 height 26
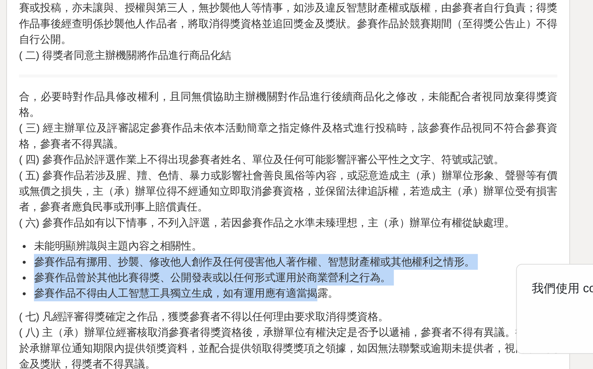
scroll to position [535, 0]
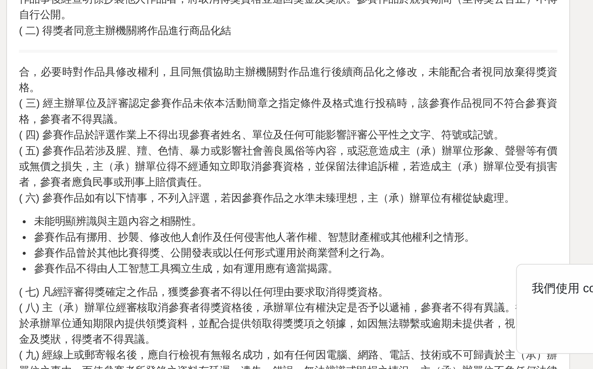
click at [244, 110] on div "前言 菸害防制法於[DATE]修正施行，其中擴大菸盒警示圖文達外包裝不低於50%。為了貫徹菸害防制法之宗旨，本團隊除了針對菸盒警示圖文進行一系列的研究調查，並…" at bounding box center [356, 127] width 224 height 864
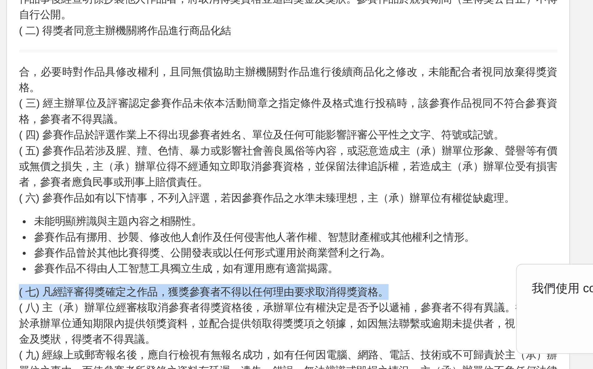
click at [244, 114] on div "前言 菸害防制法於[DATE]修正施行，其中擴大菸盒警示圖文達外包裝不低於50%。為了貫徹菸害防制法之宗旨，本團隊除了針對菸盒警示圖文進行一系列的研究調查，並…" at bounding box center [356, 127] width 224 height 864
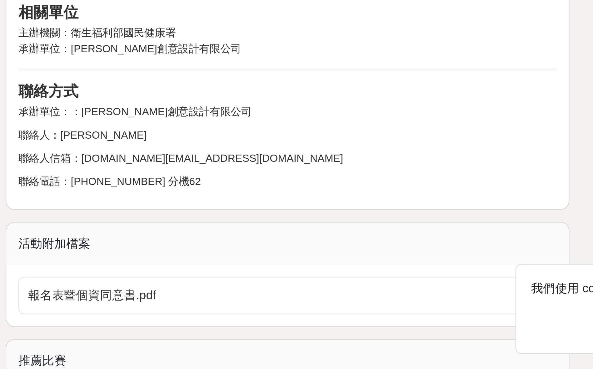
scroll to position [806, 0]
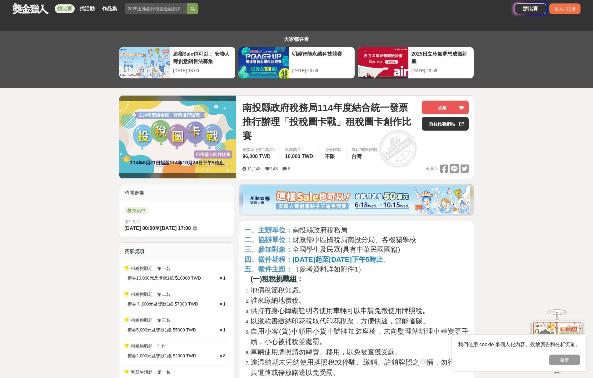
scroll to position [90, 0]
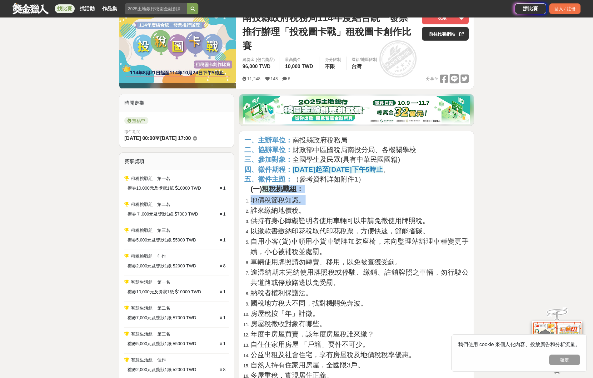
drag, startPoint x: 266, startPoint y: 184, endPoint x: 312, endPoint y: 195, distance: 47.5
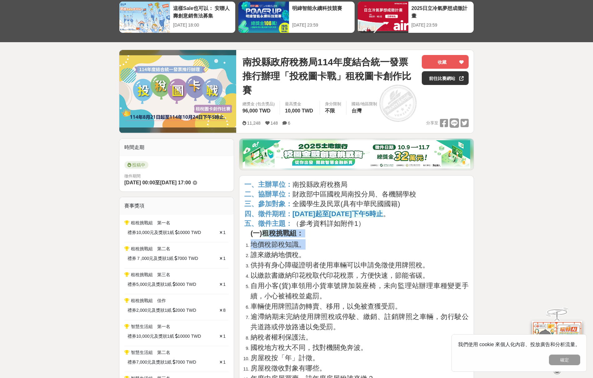
scroll to position [55, 0]
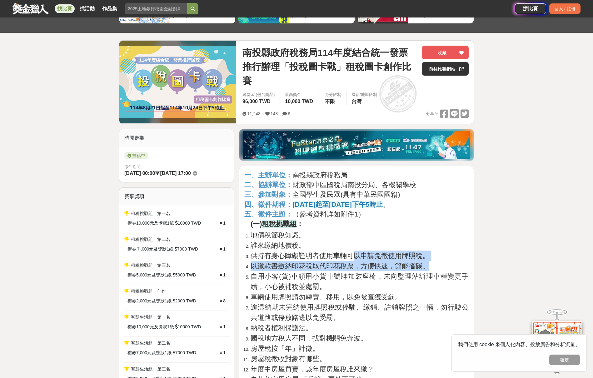
click at [383, 270] on ol "地價稅節稅知識。 誰來繳納地價稅。 供持有身心障礙證明者使用車輛可以申請免徵使用牌照稅。 以繳款書繳納印花稅取代印花稅票，方便快速，節能省碳。 自用小客(貨)…" at bounding box center [356, 338] width 224 height 217
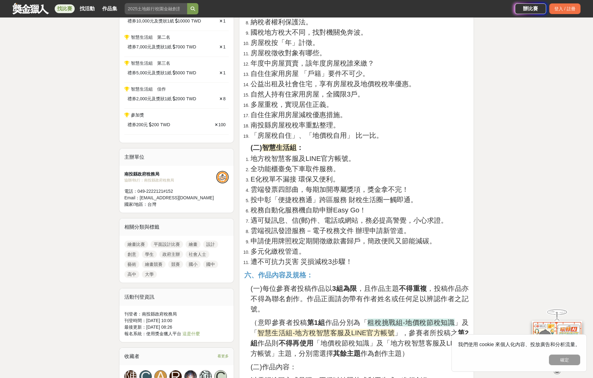
scroll to position [401, 0]
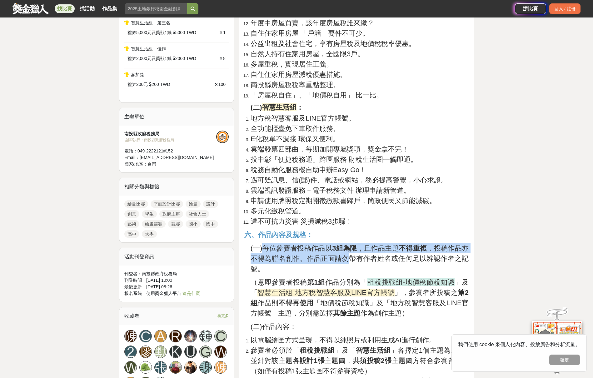
drag, startPoint x: 337, startPoint y: 253, endPoint x: 352, endPoint y: 254, distance: 15.1
click at [352, 254] on span "(一)每位參賽者投稿作品以 3組為限 ，且作品主題 不得重複 ，投稿作品亦不得為聯名創作。作品正面請勿帶有作者姓名或任何足以辨認作者之記號。" at bounding box center [360, 258] width 218 height 28
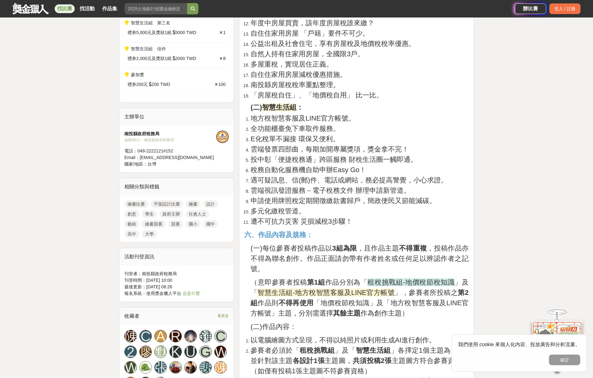
drag, startPoint x: 335, startPoint y: 284, endPoint x: 322, endPoint y: 282, distance: 12.6
click at [335, 284] on span "（意即參賽者投稿 第1組 作品分別為「" at bounding box center [309, 283] width 117 height 8
drag, startPoint x: 315, startPoint y: 280, endPoint x: 359, endPoint y: 283, distance: 44.8
click at [359, 283] on span "（意即參賽者投稿 第1組 作品分別為「" at bounding box center [309, 283] width 117 height 8
drag, startPoint x: 365, startPoint y: 282, endPoint x: 382, endPoint y: 278, distance: 18.1
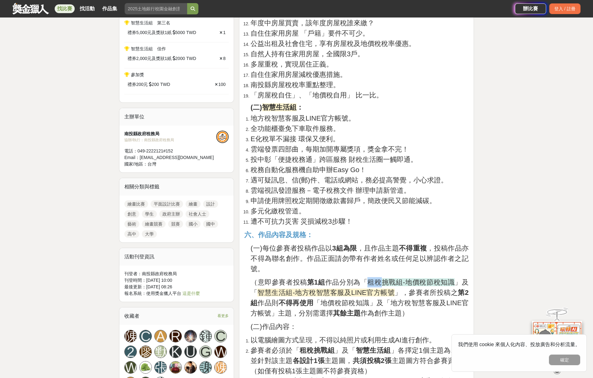
click at [382, 278] on p "（意即參賽者投稿 第1組 作品分別為「 租稅挑戰組-地價稅節稅知識 」及「 智慧生活組-地方稅智慧客服及LINE官方帳號 」，參賽者所投稿之 第2組 作品則 …" at bounding box center [360, 297] width 218 height 41
click at [382, 279] on span "租稅挑戰組-地價稅節稅知識" at bounding box center [411, 283] width 87 height 8
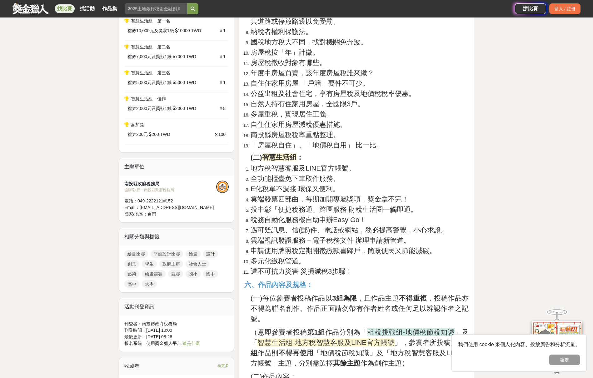
scroll to position [368, 0]
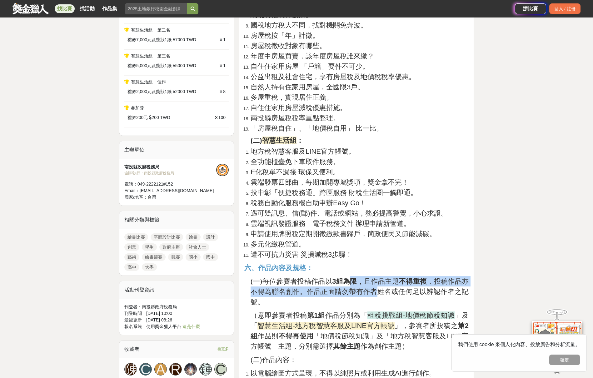
drag, startPoint x: 351, startPoint y: 279, endPoint x: 379, endPoint y: 287, distance: 29.1
click at [379, 287] on span "(一)每位參賽者投稿作品以 3組為限 ，且作品主題 不得重複 ，投稿作品亦不得為聯名創作。作品正面請勿帶有作者姓名或任何足以辨認作者之記號。" at bounding box center [360, 292] width 218 height 28
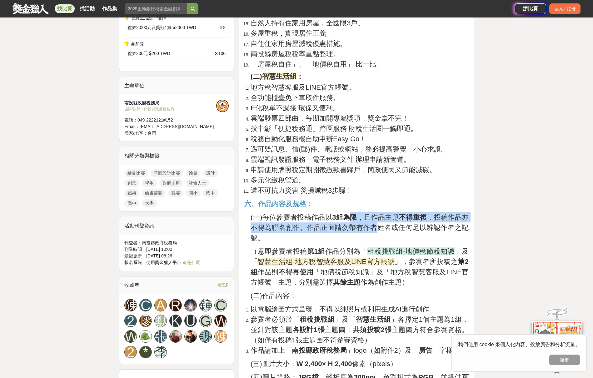
scroll to position [453, 0]
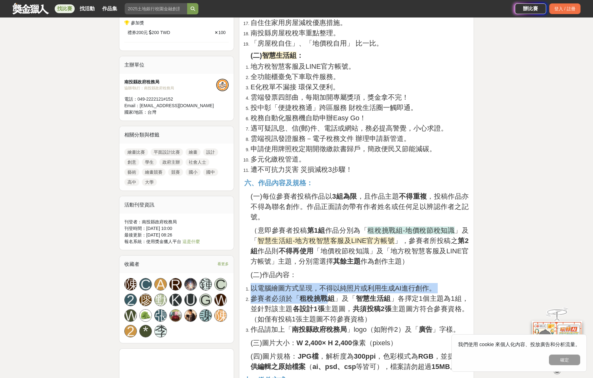
drag, startPoint x: 321, startPoint y: 280, endPoint x: 331, endPoint y: 293, distance: 16.3
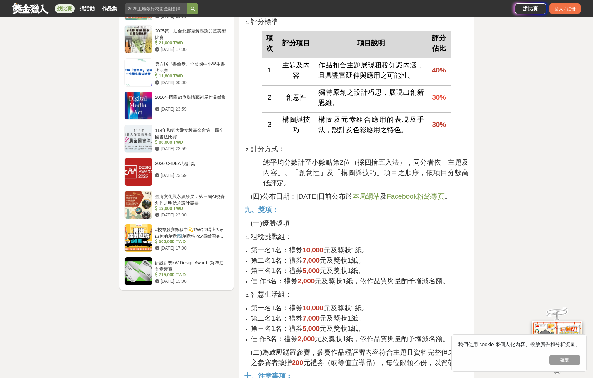
scroll to position [1094, 0]
